Goal: Find specific page/section: Locate a particular part of the current website

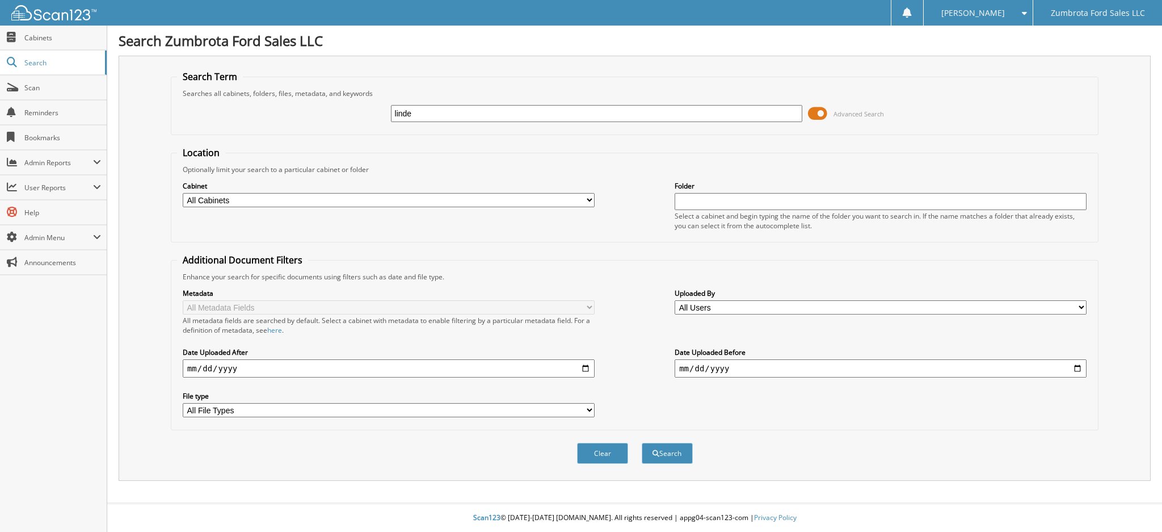
type input "linde"
click at [642, 443] on button "Search" at bounding box center [667, 453] width 51 height 21
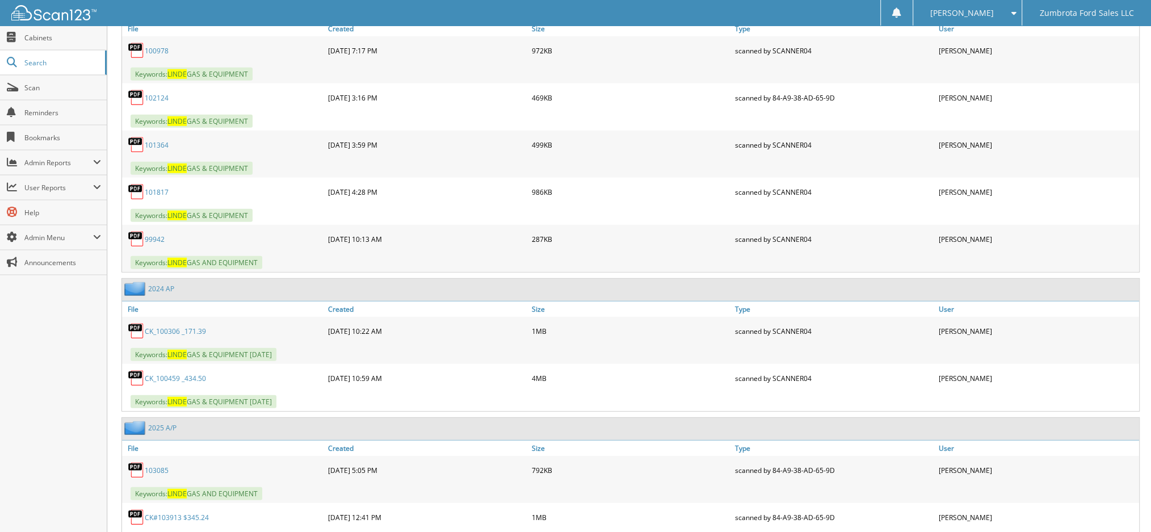
scroll to position [3254, 0]
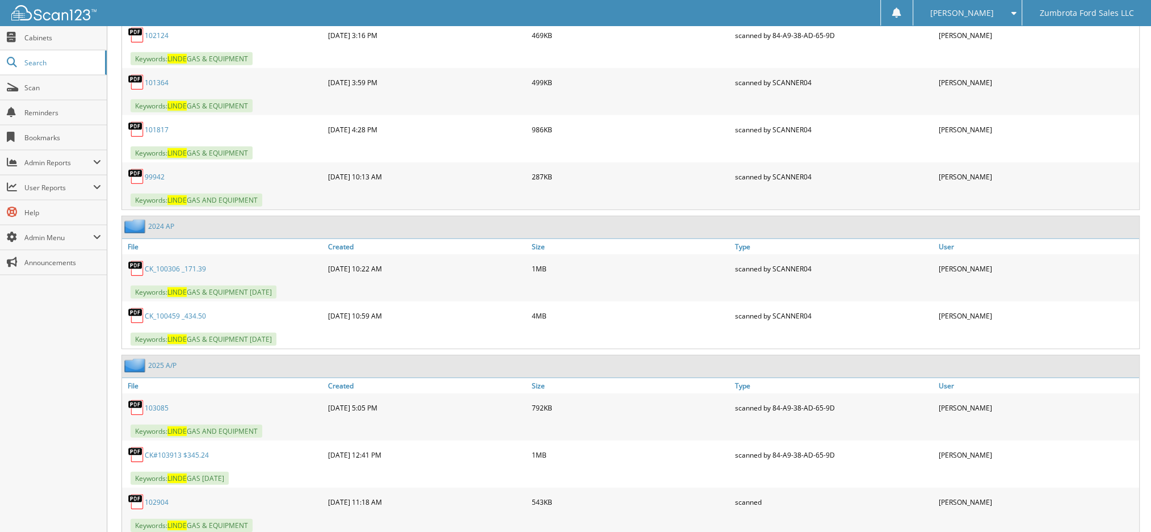
click at [152, 450] on link "CK#103913 $345.24" at bounding box center [177, 455] width 64 height 10
click at [153, 497] on link "102904" at bounding box center [157, 502] width 24 height 10
click at [167, 311] on link "CK_100459 _434.50" at bounding box center [175, 316] width 61 height 10
